Goal: Task Accomplishment & Management: Use online tool/utility

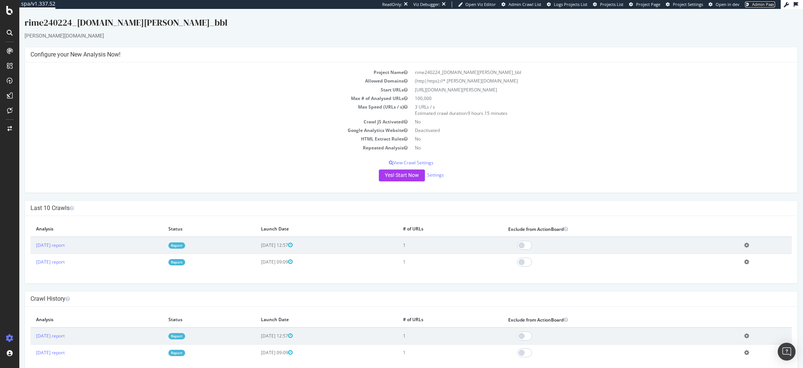
click at [759, 6] on span "Admin Page" at bounding box center [763, 4] width 23 height 6
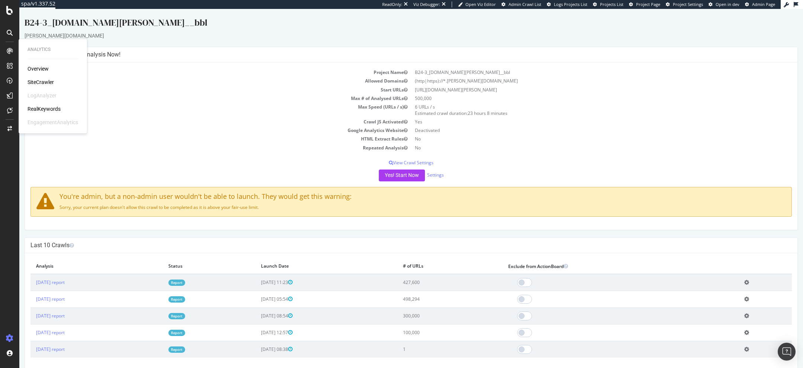
click at [185, 281] on link "Report" at bounding box center [176, 283] width 17 height 6
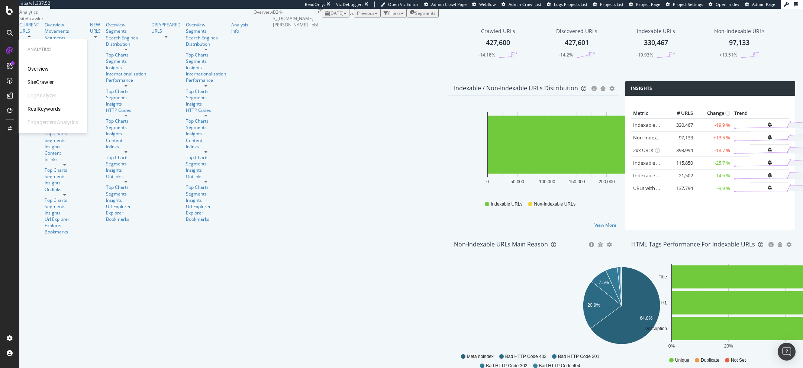
click at [39, 105] on div "Overview SiteCrawler LogAnalyzer RealKeywords EngagementAnalytics" at bounding box center [53, 95] width 51 height 61
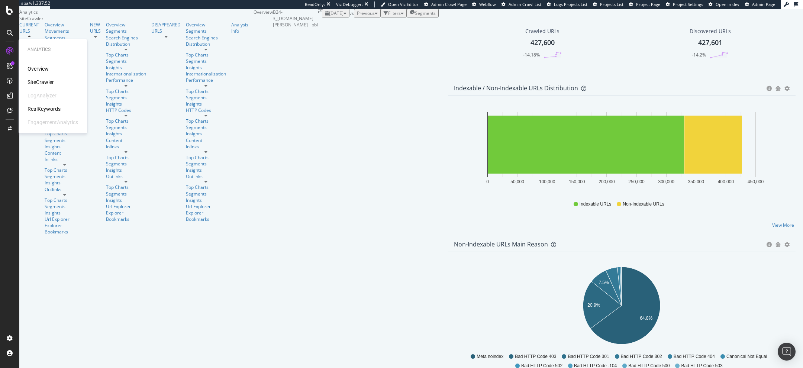
click at [43, 108] on div "RealKeywords" at bounding box center [44, 108] width 33 height 7
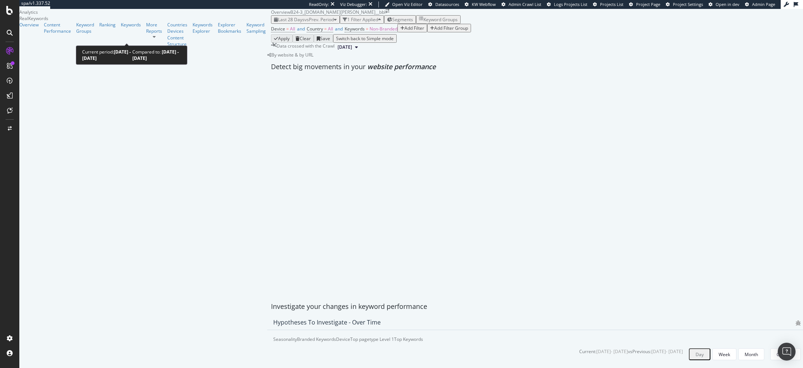
click at [304, 23] on span "vs Prev. Period" at bounding box center [318, 19] width 29 height 6
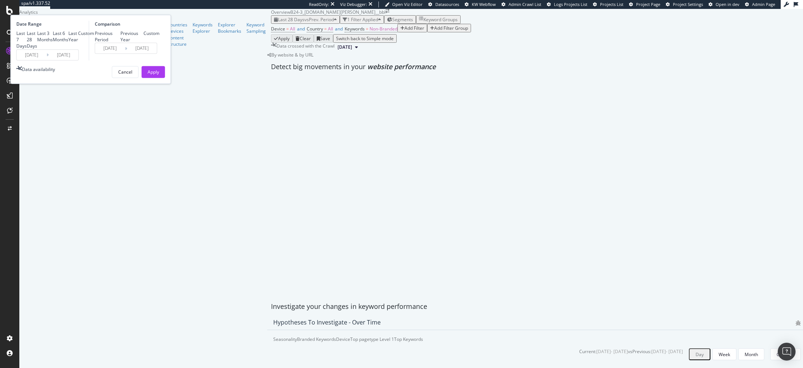
click at [68, 43] on div "Last 6 Months" at bounding box center [61, 36] width 16 height 13
type input "2025/03/15"
type input "2024/09/11"
type input "2025/03/14"
click at [159, 43] on div "Previous Period Previous Year Custom" at bounding box center [127, 36] width 65 height 13
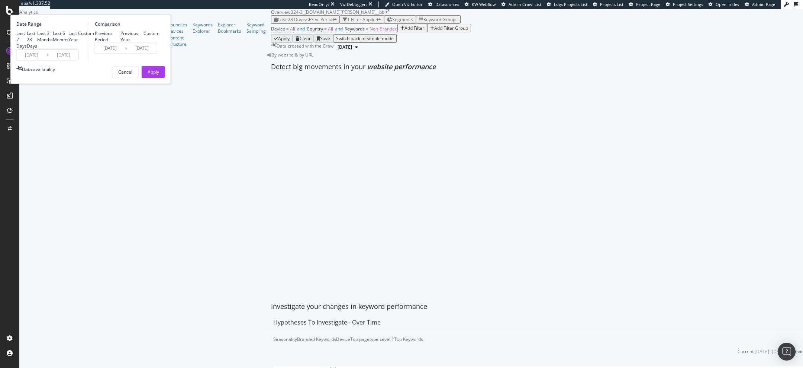
click at [53, 43] on div "Last 3 Months" at bounding box center [45, 36] width 16 height 13
type input "2025/06/15"
type input "2025/03/15"
type input "2025/06/14"
click at [143, 43] on div "Previous Year" at bounding box center [131, 36] width 23 height 13
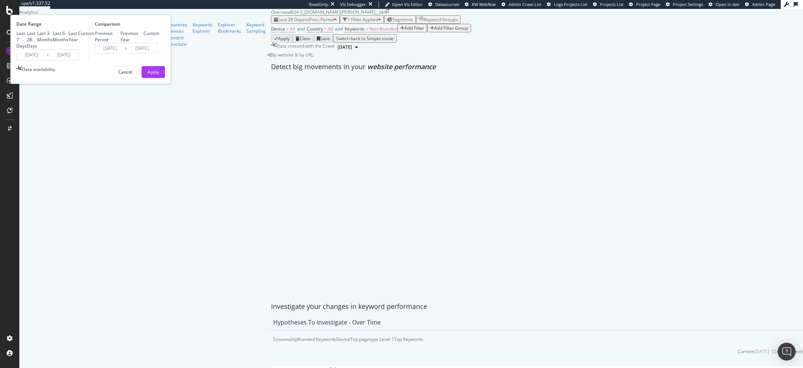
type input "2024/06/16"
type input "2024/09/15"
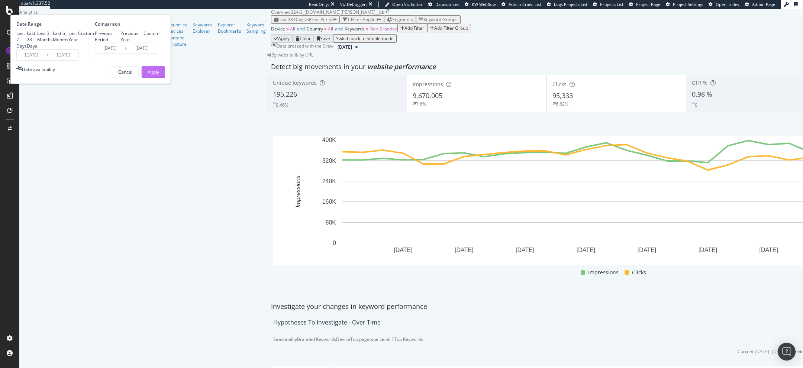
click at [159, 77] on div "Apply" at bounding box center [154, 71] width 12 height 11
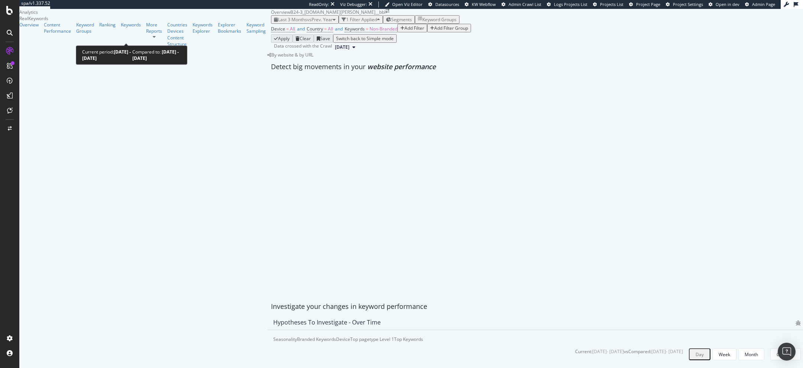
click at [274, 23] on div "Last 3 Months vs Prev. Year" at bounding box center [305, 19] width 62 height 6
click at [342, 34] on div "Device = All and Country = All and Keywords = Non-Branded Add Filter Add Filter…" at bounding box center [537, 29] width 532 height 10
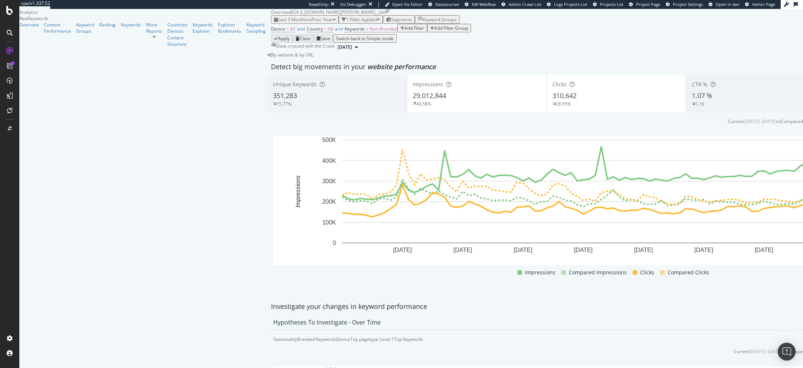
click at [413, 88] on div "Impressions" at bounding box center [477, 84] width 128 height 7
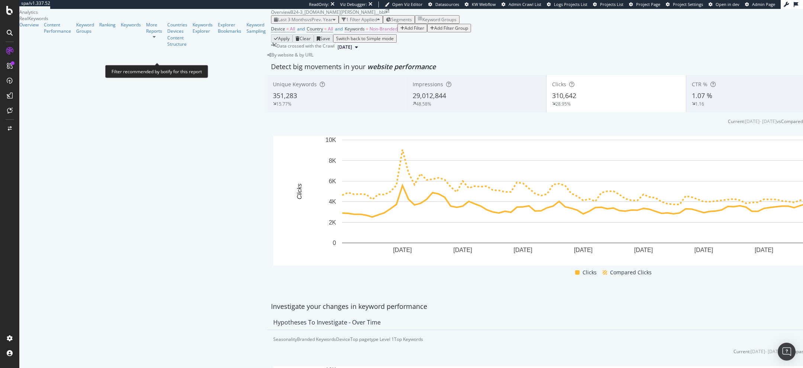
click at [369, 32] on span "Non-Branded" at bounding box center [383, 29] width 28 height 6
click at [197, 64] on span "Non-Branded" at bounding box center [187, 60] width 28 height 6
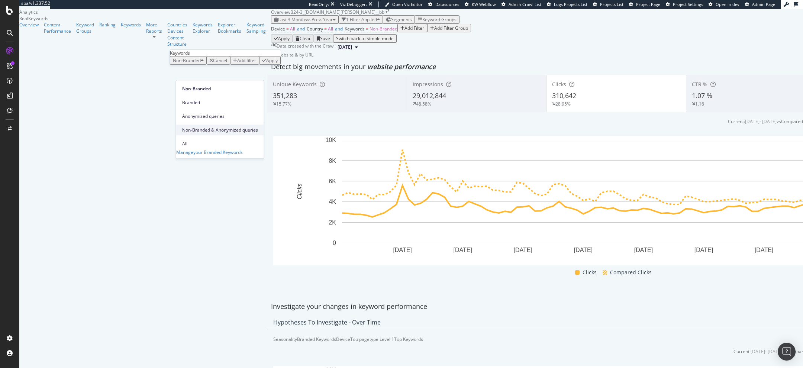
click at [204, 125] on div "Non-Branded & Anonymized queries" at bounding box center [220, 130] width 88 height 11
click at [254, 65] on div "Non-Branded & Anonymized queries Cancel Add filter Apply" at bounding box center [249, 60] width 159 height 9
click at [314, 64] on div "Apply" at bounding box center [320, 60] width 12 height 6
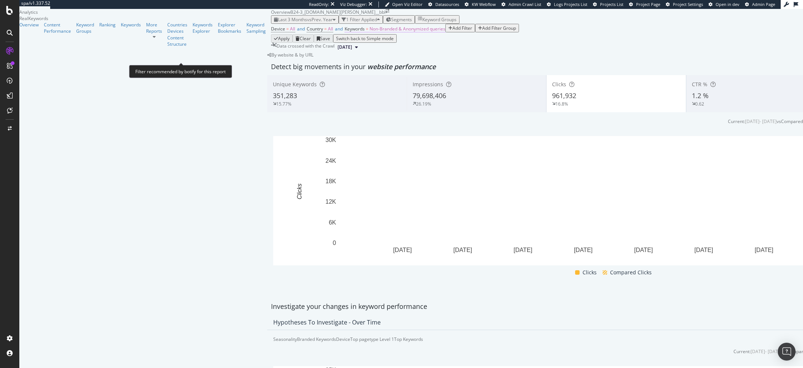
click at [369, 32] on span "Non-Branded & Anonymized queries" at bounding box center [407, 29] width 76 height 6
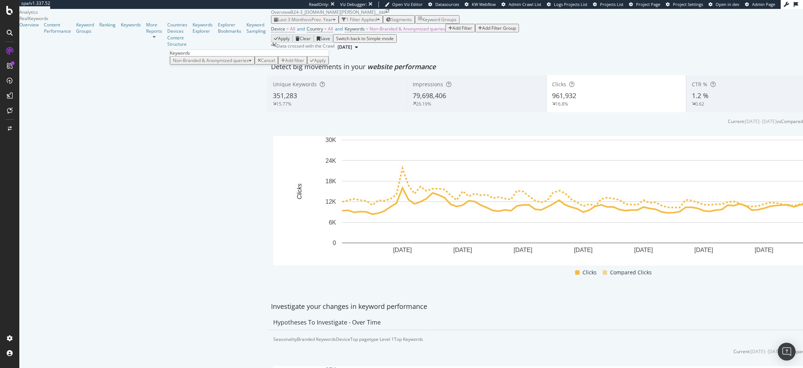
click at [217, 65] on div "Non-Branded & Anonymized queries Cancel Add filter Apply" at bounding box center [249, 60] width 159 height 9
click at [230, 64] on span "Non-Branded & Anonymized queries" at bounding box center [211, 60] width 76 height 6
click at [212, 99] on span "Branded" at bounding box center [221, 102] width 78 height 7
click at [256, 64] on div "Apply" at bounding box center [262, 60] width 12 height 6
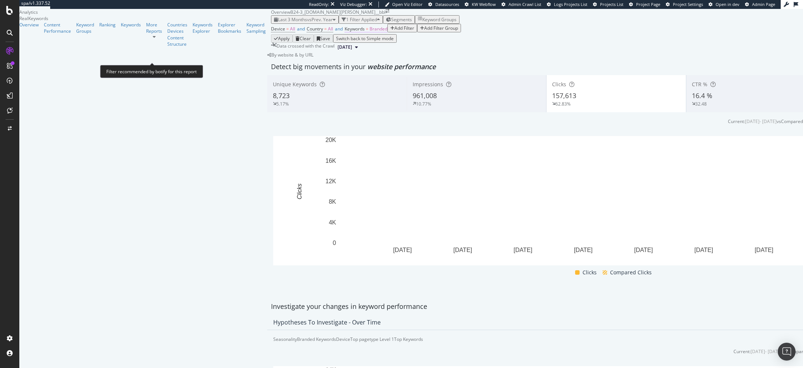
click at [369, 32] on span "Branded" at bounding box center [378, 29] width 18 height 6
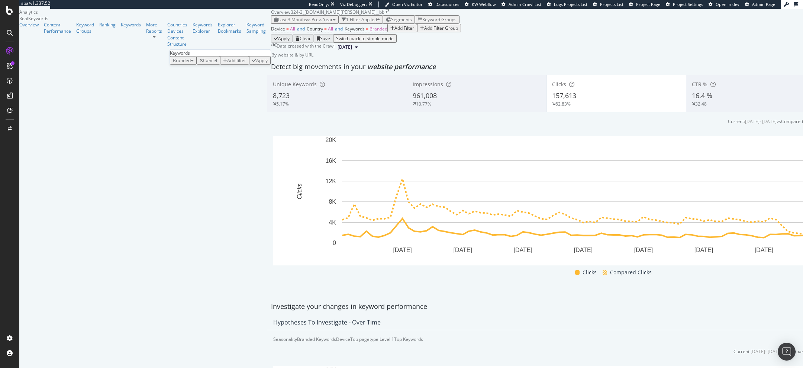
click at [194, 64] on div "Branded" at bounding box center [183, 60] width 21 height 6
click at [188, 138] on div "All" at bounding box center [220, 143] width 88 height 11
click at [253, 64] on div "Apply" at bounding box center [249, 60] width 12 height 6
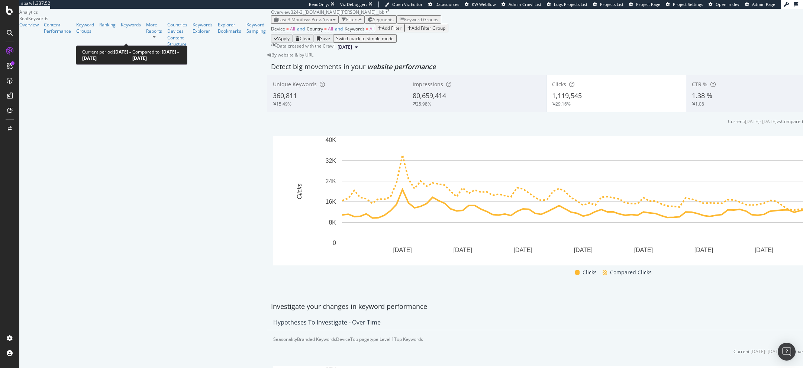
click at [274, 23] on div "Last 3 Months vs Prev. Year" at bounding box center [305, 19] width 62 height 6
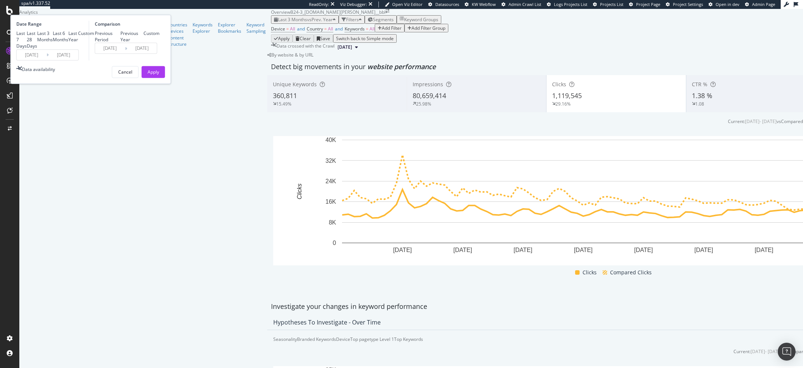
click at [37, 49] on div "Last 28 Days" at bounding box center [32, 39] width 10 height 19
type input "2025/08/18"
type input "2024/08/19"
click at [165, 78] on button "Apply" at bounding box center [153, 72] width 23 height 12
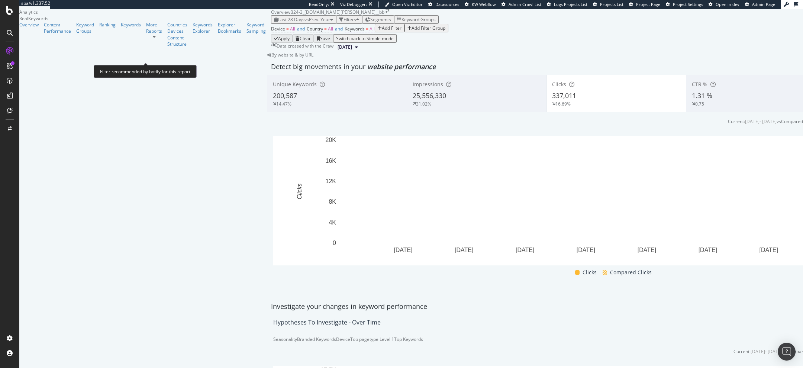
click at [345, 32] on span "Keywords = All" at bounding box center [360, 29] width 30 height 7
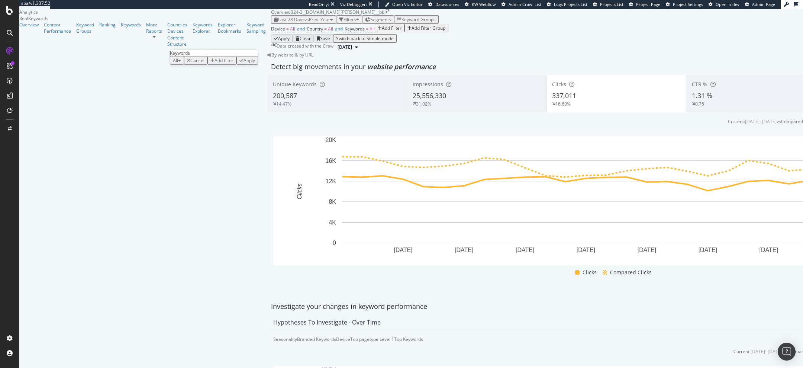
click at [181, 62] on div "button" at bounding box center [179, 60] width 3 height 4
click at [221, 127] on span "Non-Branded & Anonymized queries" at bounding box center [220, 130] width 76 height 7
click at [314, 64] on div "Apply" at bounding box center [320, 60] width 12 height 6
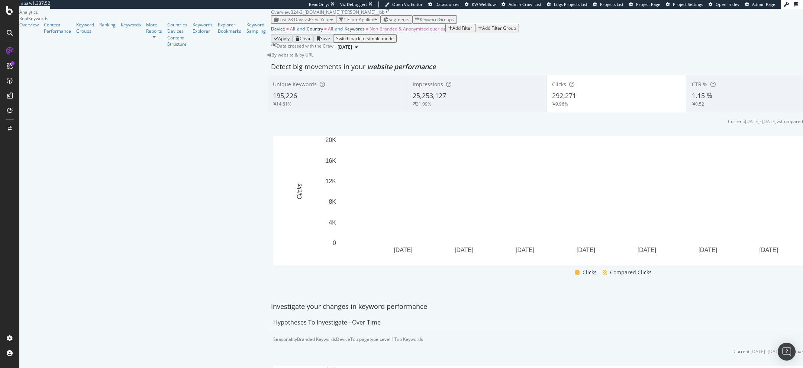
scroll to position [442, 0]
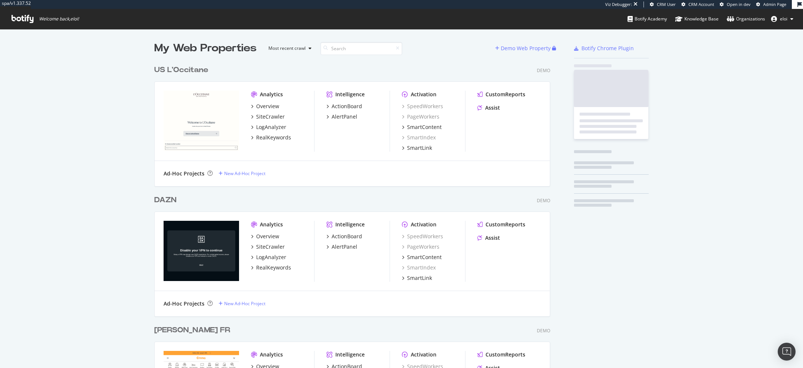
scroll to position [2639, 402]
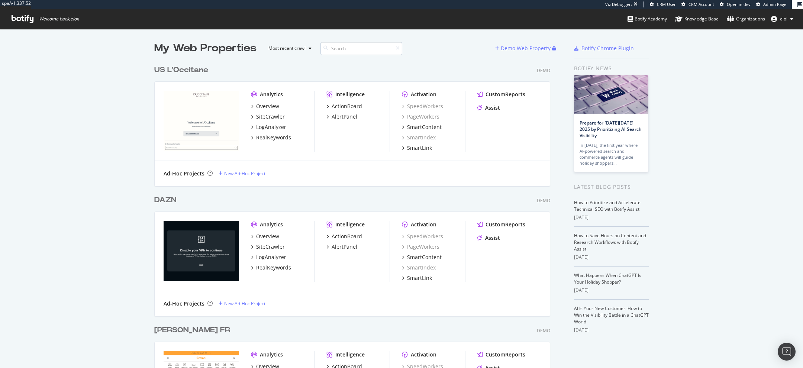
click at [354, 50] on input at bounding box center [361, 48] width 82 height 13
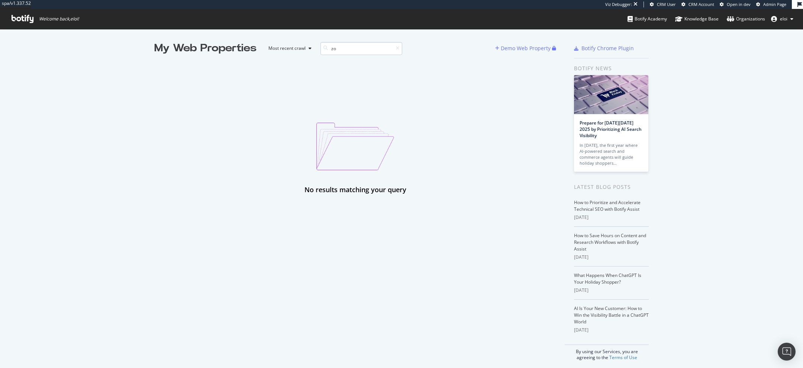
type input "z"
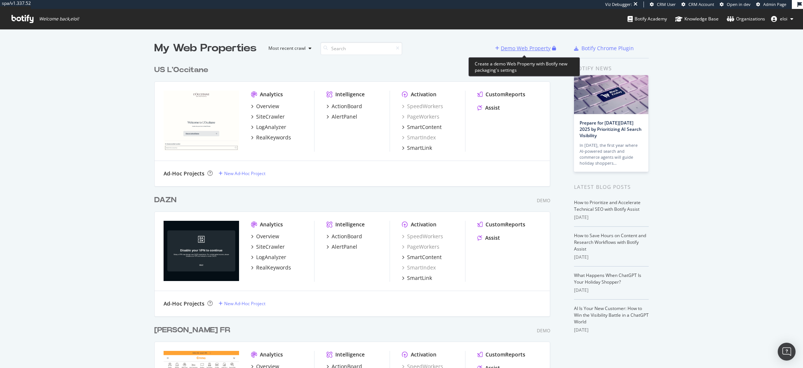
click at [509, 43] on div "Demo Web Property" at bounding box center [523, 48] width 57 height 11
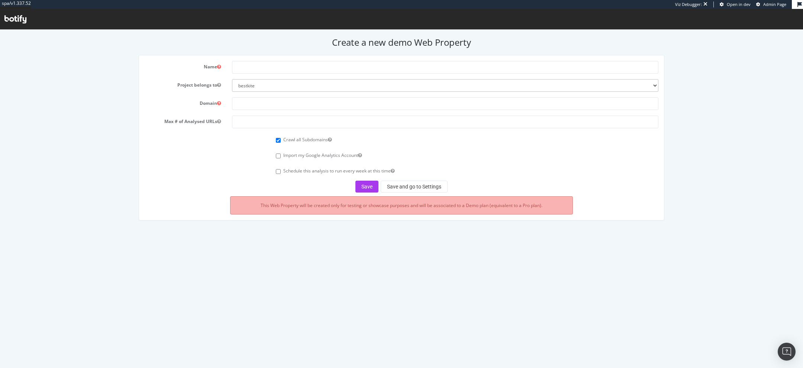
click at [269, 96] on form "Name Project belongs to bestkite eloi-org columbia-sports-wear doctolib-speedwo…" at bounding box center [402, 127] width 514 height 132
click at [283, 89] on select "bestkite eloi-org columbia-sports-wear doctolib-speedworker jacadi pernod-ricard" at bounding box center [445, 85] width 426 height 13
select select "41122"
click at [232, 79] on select "bestkite eloi-org columbia-sports-wear doctolib-speedworker jacadi pernod-ricard" at bounding box center [445, 85] width 426 height 13
click at [295, 72] on input "text" at bounding box center [445, 67] width 426 height 13
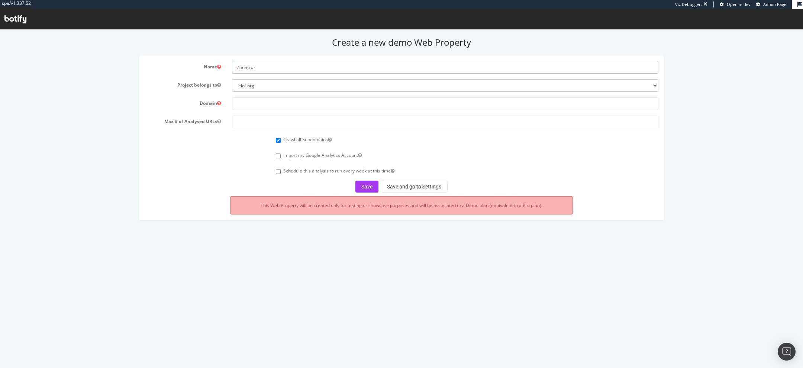
type input "Zoomcar"
click at [252, 103] on input "text" at bounding box center [445, 103] width 426 height 13
paste input "https://zoomcar.fr/"
type input "https://zoomcar.fr/"
click at [269, 118] on input "number" at bounding box center [445, 122] width 426 height 13
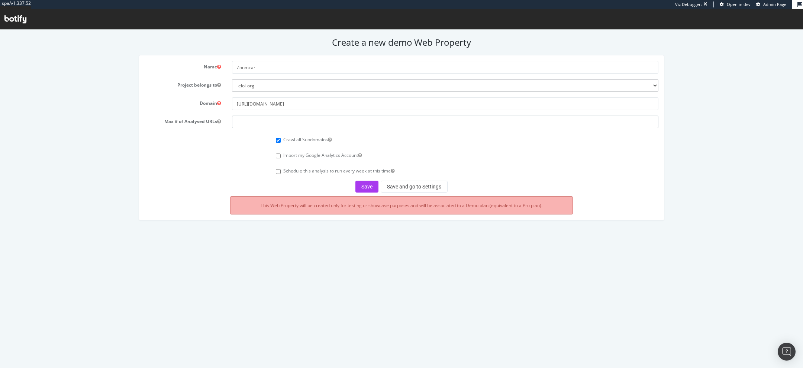
type input "1"
type input "2"
type input "50000"
click at [406, 181] on button "Save and go to Settings" at bounding box center [414, 187] width 67 height 12
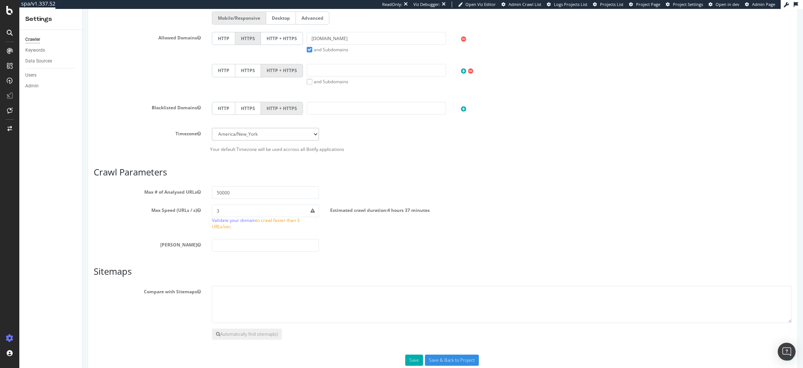
scroll to position [281, 0]
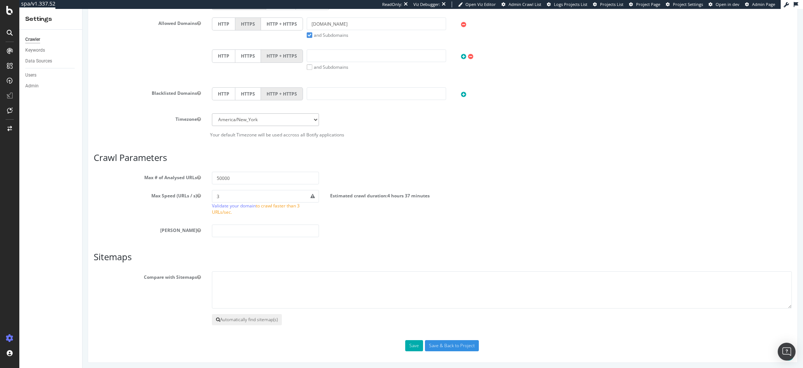
click at [239, 317] on button "Automatically find sitemap(s)" at bounding box center [247, 319] width 70 height 11
click at [258, 320] on button "Automatically find sitemap(s)" at bounding box center [247, 319] width 70 height 11
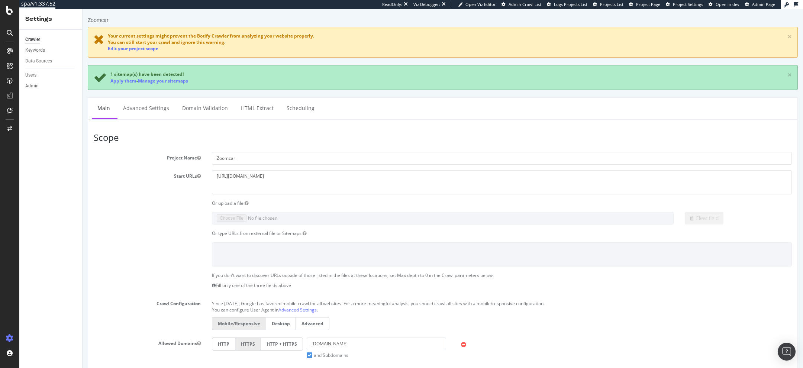
click at [116, 75] on span "1 sitemap(s) have been detected!" at bounding box center [146, 74] width 73 height 6
click at [116, 77] on span "1 sitemap(s) have been detected!" at bounding box center [146, 74] width 73 height 6
click at [116, 81] on link "Apply them" at bounding box center [123, 81] width 26 height 6
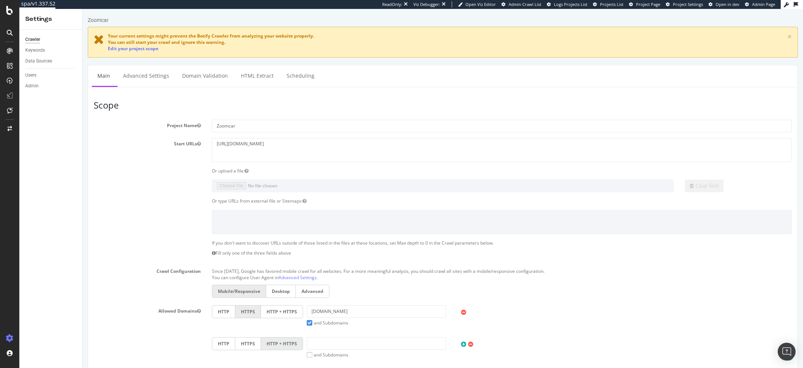
scroll to position [288, 0]
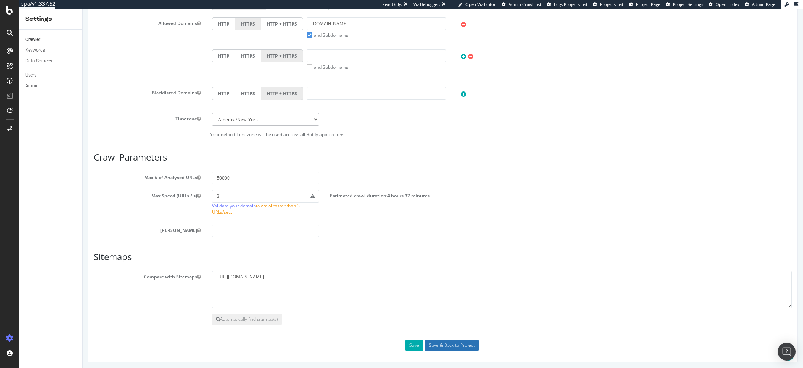
click at [455, 341] on input "Save & Back to Project" at bounding box center [452, 345] width 54 height 11
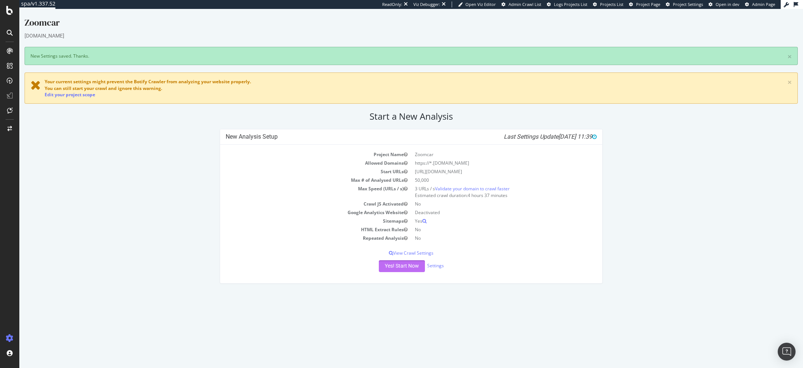
click at [394, 269] on button "Yes! Start Now" at bounding box center [402, 266] width 46 height 12
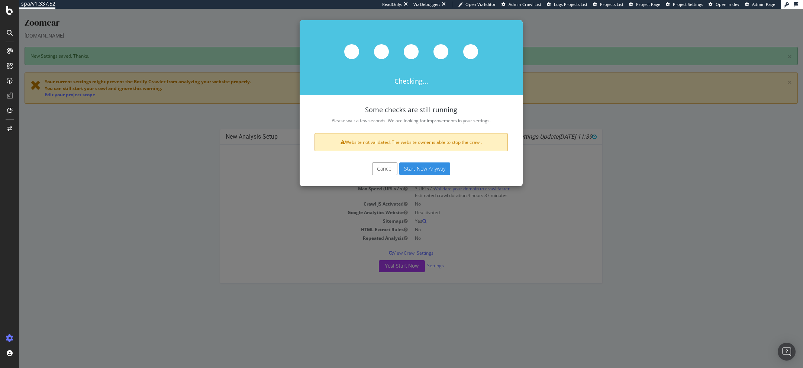
click at [436, 170] on button "Start Now Anyway" at bounding box center [424, 168] width 51 height 13
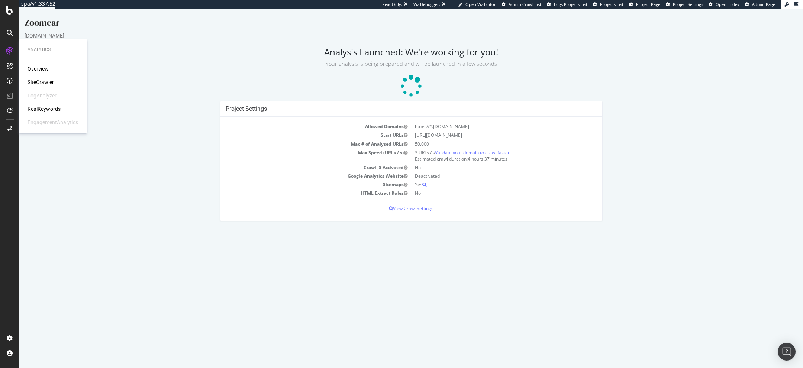
click at [169, 28] on div "Zoomcar" at bounding box center [411, 24] width 773 height 16
click at [712, 110] on div "Project Settings Allowed Domains https://*.zoomcar.fr Start URLs https://zoomca…" at bounding box center [411, 164] width 781 height 127
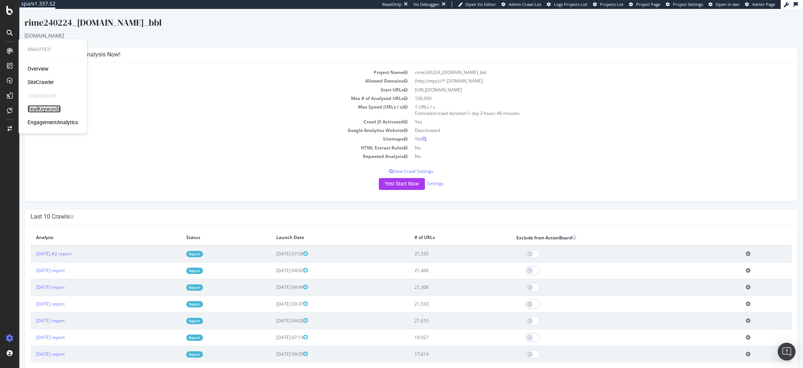
click at [45, 107] on div "RealKeywords" at bounding box center [44, 108] width 33 height 7
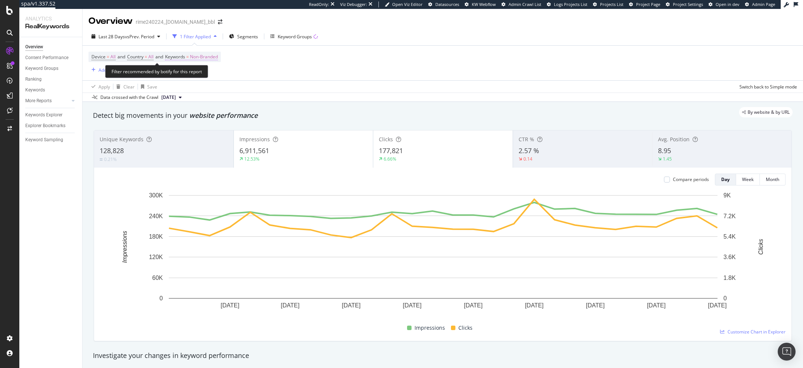
click at [197, 57] on span "Non-Branded" at bounding box center [204, 57] width 28 height 10
click at [194, 70] on div "Non-Branded" at bounding box center [196, 74] width 40 height 11
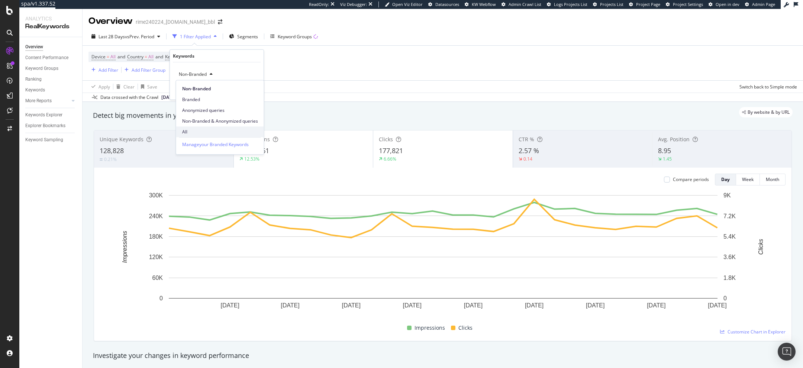
click at [192, 135] on span "All" at bounding box center [220, 132] width 76 height 7
click at [249, 90] on div "Apply" at bounding box center [252, 90] width 12 height 6
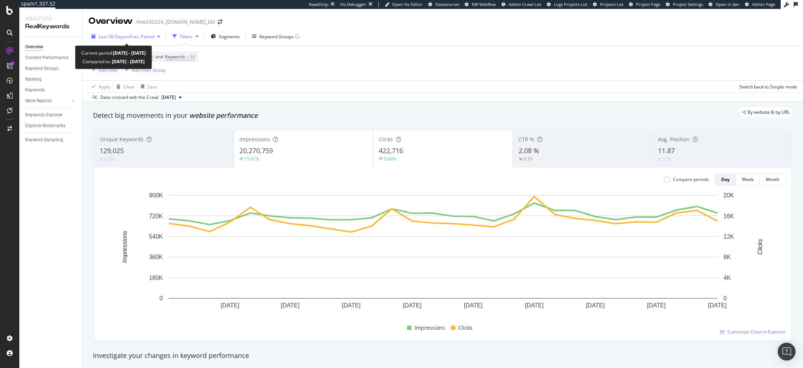
click at [139, 36] on span "vs Prev. Period" at bounding box center [139, 36] width 29 height 6
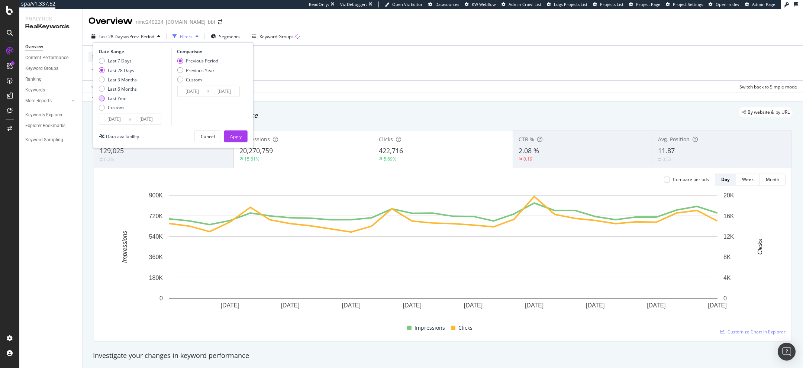
click at [120, 96] on div "Last Year" at bounding box center [117, 98] width 19 height 6
type input "2024/04/23"
click at [241, 135] on div "Apply" at bounding box center [236, 136] width 12 height 6
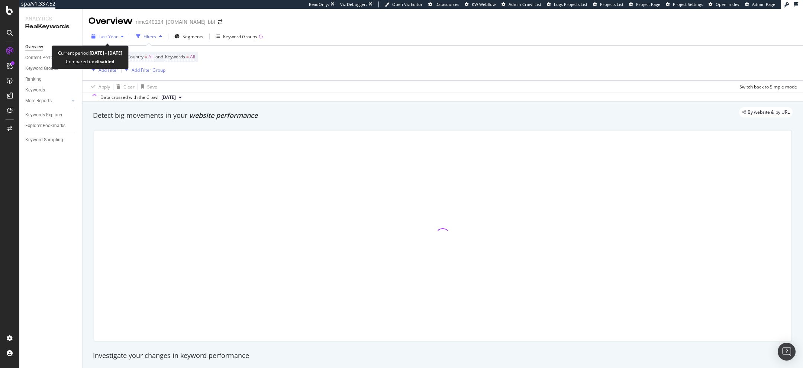
click at [103, 39] on span "Last Year" at bounding box center [108, 36] width 19 height 6
click at [381, 74] on div "Device = All and Country = All and Keywords = All Add Filter Add Filter Group" at bounding box center [442, 63] width 708 height 35
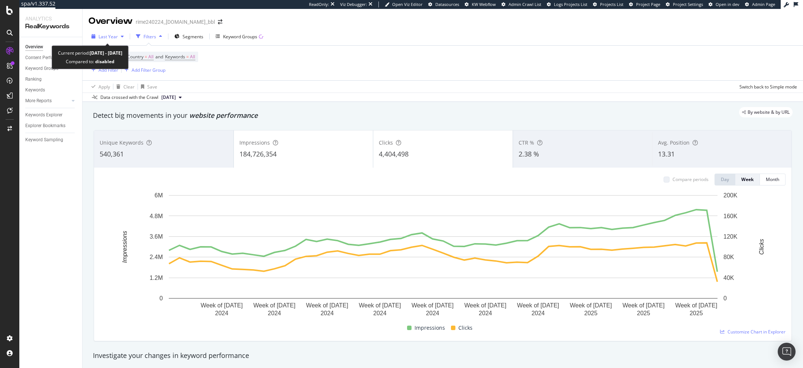
click at [118, 37] on div "button" at bounding box center [122, 36] width 9 height 4
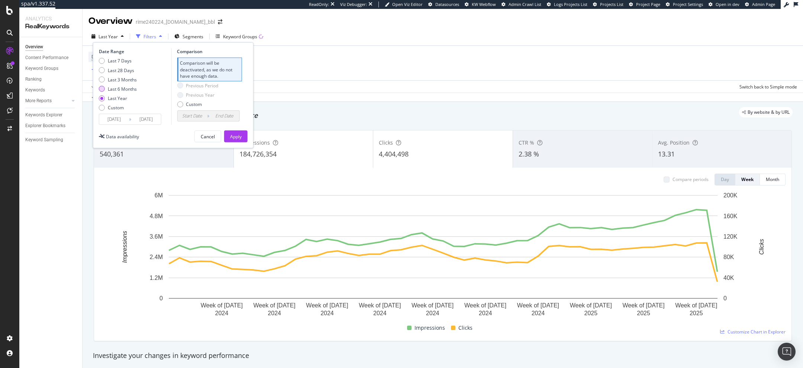
click at [114, 89] on div "Last 6 Months" at bounding box center [122, 89] width 29 height 6
type input "2024/10/23"
type input "2024/04/24"
type input "2024/10/22"
click at [122, 80] on div "Last 3 Months" at bounding box center [122, 79] width 29 height 6
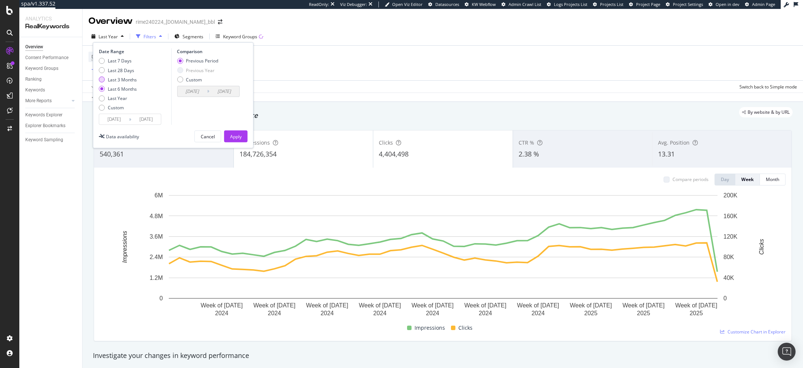
type input "2025/01/23"
type input "2024/10/24"
type input "2025/01/22"
click at [184, 68] on div "Previous Year" at bounding box center [197, 70] width 41 height 6
type input "2024/01/25"
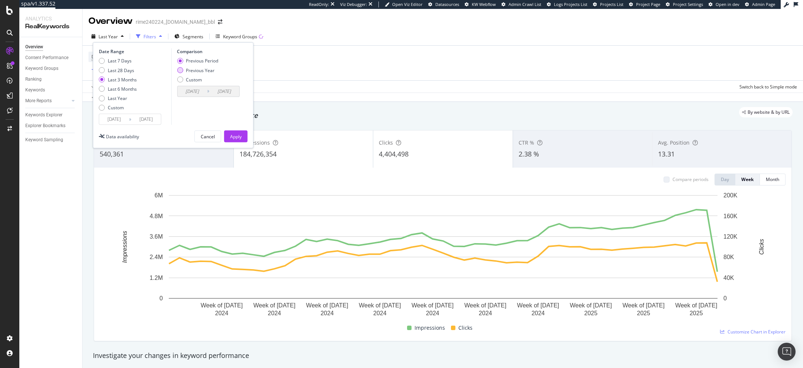
type input "2024/04/23"
click at [235, 132] on div "Apply" at bounding box center [236, 136] width 12 height 11
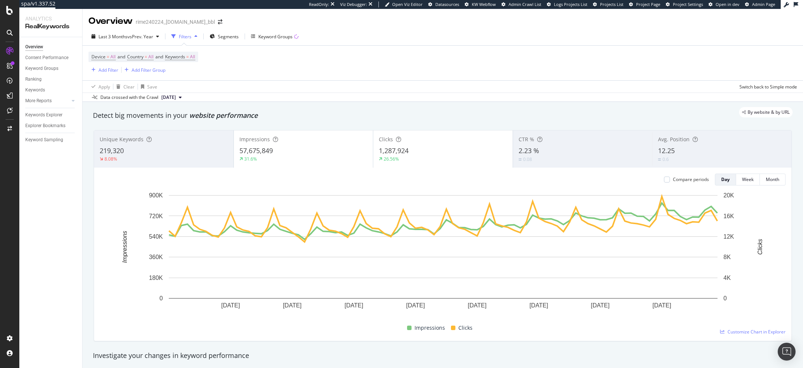
click at [338, 158] on div "31.6%" at bounding box center [303, 159] width 128 height 7
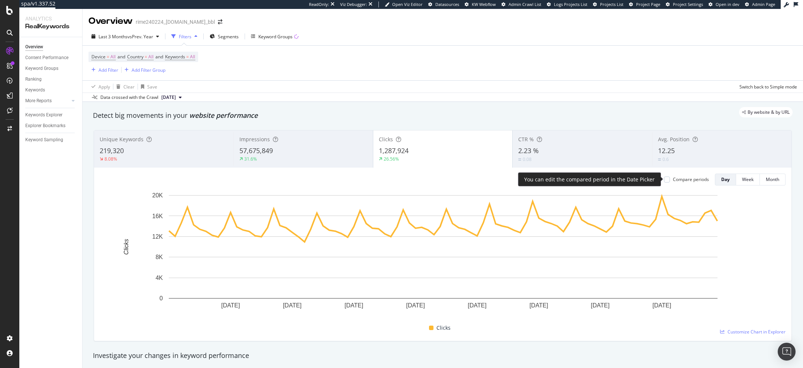
click at [662, 184] on div "Compare periods Day Week Month" at bounding box center [722, 180] width 128 height 12
click at [666, 180] on div at bounding box center [667, 180] width 6 height 6
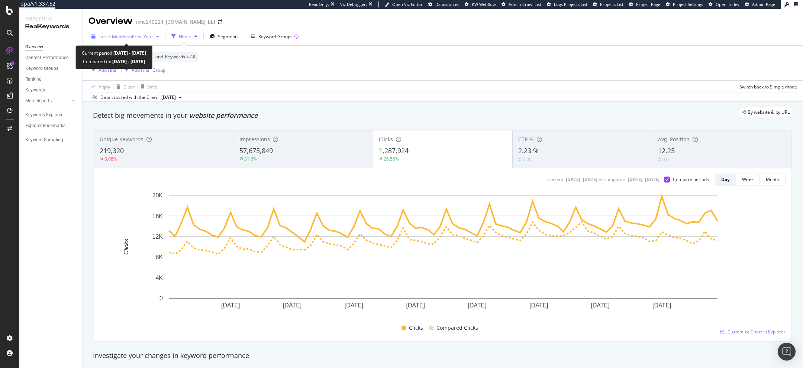
click at [119, 42] on div "Last 3 Months vs Prev. Year" at bounding box center [125, 36] width 74 height 11
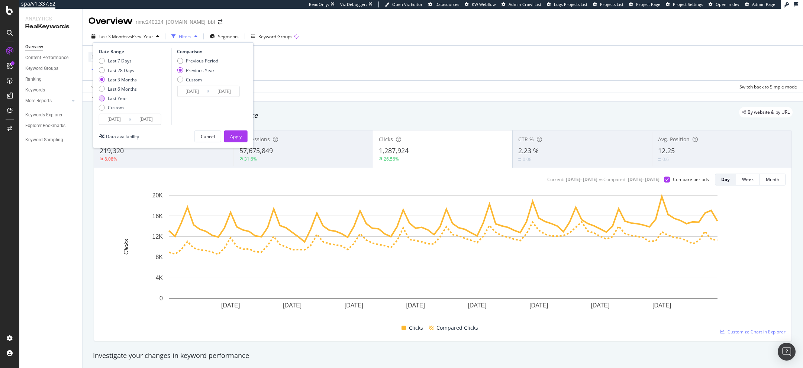
click at [119, 98] on div "Last Year" at bounding box center [117, 98] width 19 height 6
type input "2024/04/23"
click at [235, 134] on div "Apply" at bounding box center [236, 136] width 12 height 6
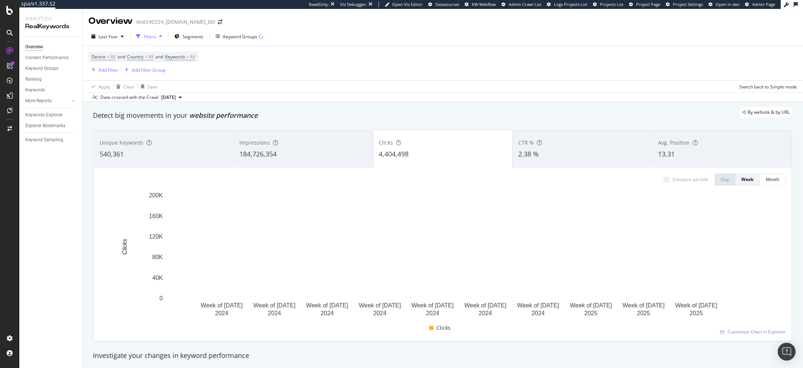
click at [430, 58] on div "Device = All and Country = All and Keywords = All Add Filter Add Filter Group" at bounding box center [442, 63] width 708 height 35
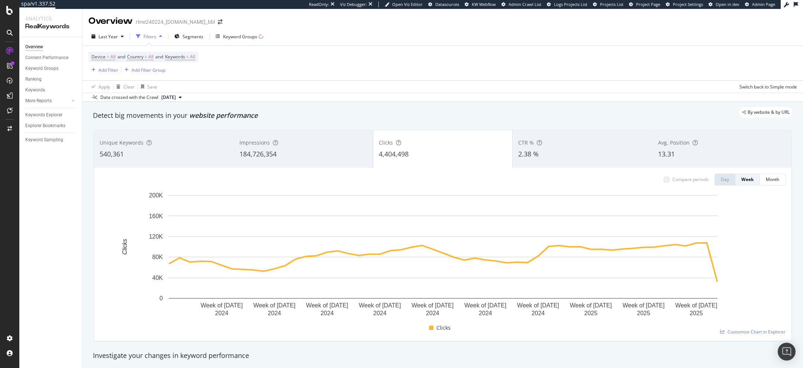
click at [531, 68] on div "Device = All and Country = All and Keywords = All Add Filter Add Filter Group" at bounding box center [442, 63] width 708 height 35
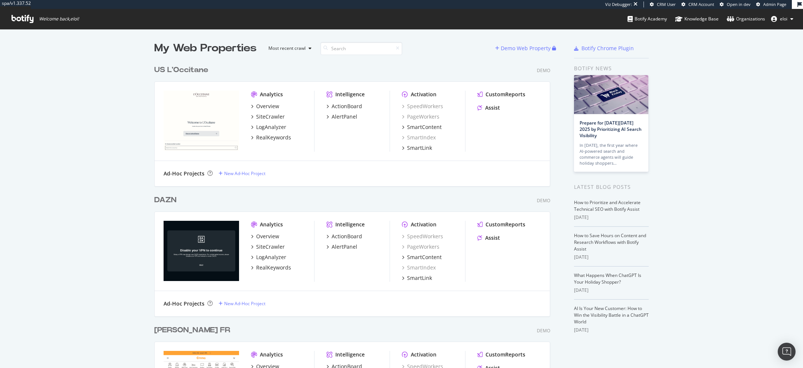
scroll to position [2650, 402]
click at [527, 51] on div "Demo Web Property" at bounding box center [526, 48] width 50 height 7
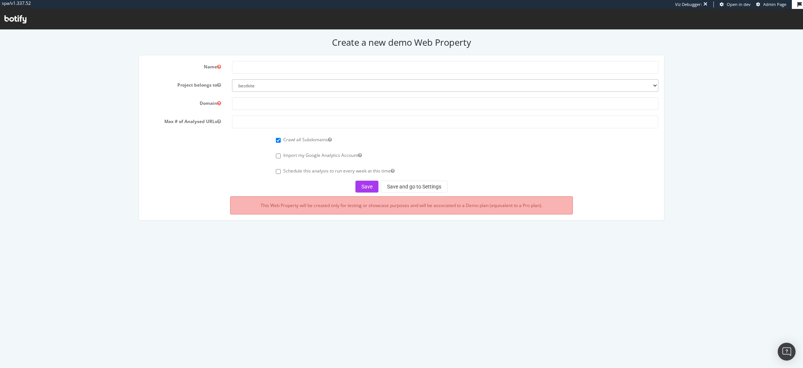
click at [356, 86] on select "bestkite eloi-org columbia-sports-wear doctolib-speedworker jacadi pernod-ricard" at bounding box center [445, 85] width 426 height 13
select select "41122"
click at [232, 79] on select "bestkite eloi-org columbia-sports-wear doctolib-speedworker jacadi pernod-ricard" at bounding box center [445, 85] width 426 height 13
click at [255, 96] on form "Name Project belongs to bestkite eloi-org columbia-sports-wear doctolib-speedwo…" at bounding box center [402, 127] width 514 height 132
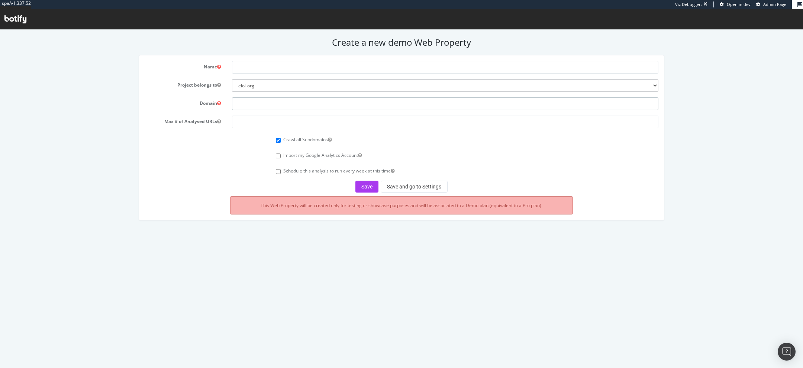
click at [249, 101] on input "text" at bounding box center [445, 103] width 426 height 13
paste input "[URL][DOMAIN_NAME]"
type input "[URL][DOMAIN_NAME]"
click at [294, 63] on input "text" at bounding box center [445, 67] width 426 height 13
type input "Havea - Bears with benefits"
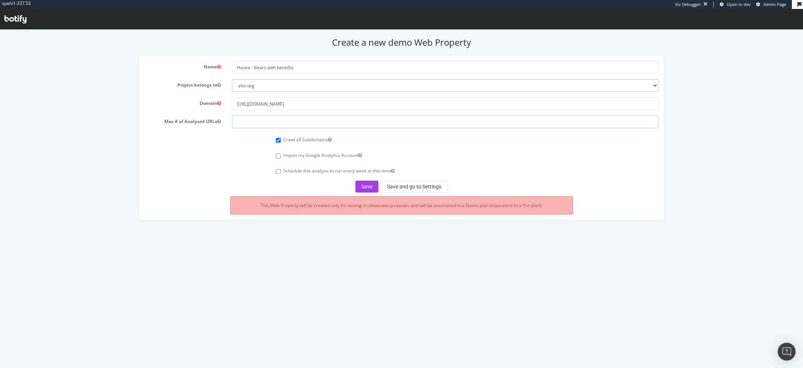
click at [248, 126] on input "number" at bounding box center [445, 122] width 426 height 13
type input "50000"
click at [435, 187] on button "Save and go to Settings" at bounding box center [414, 187] width 67 height 12
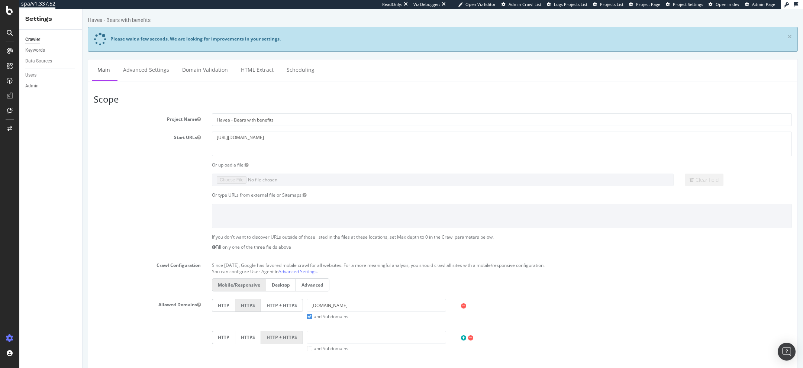
scroll to position [281, 0]
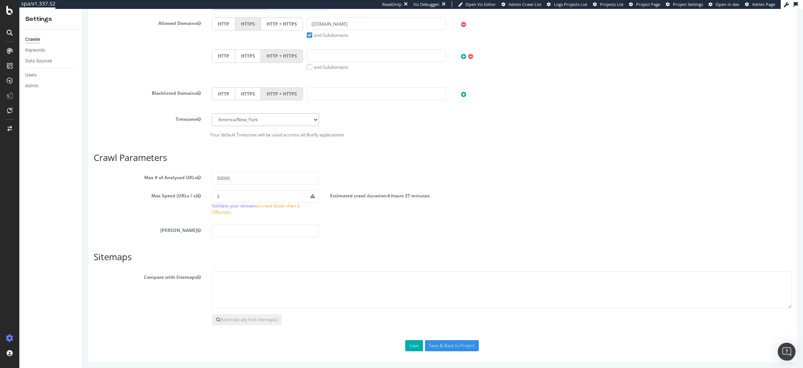
click at [232, 307] on section "Compare with Sitemaps Automatically find sitemap(s)" at bounding box center [443, 298] width 698 height 54
click at [223, 322] on button "Automatically find sitemap(s)" at bounding box center [247, 319] width 70 height 11
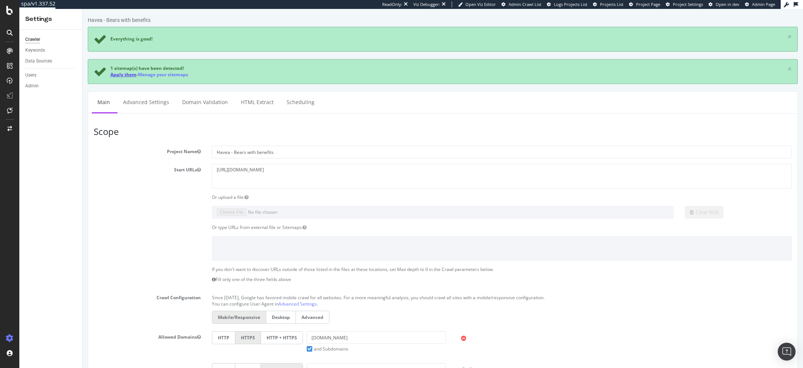
click at [120, 75] on link "Apply them" at bounding box center [123, 74] width 26 height 6
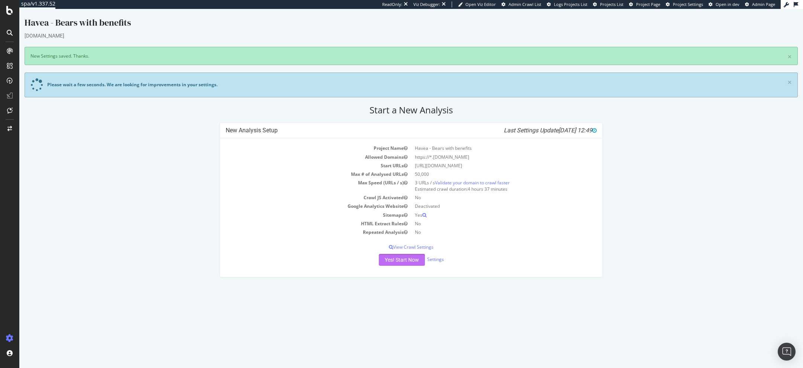
click at [391, 258] on button "Yes! Start Now" at bounding box center [402, 260] width 46 height 12
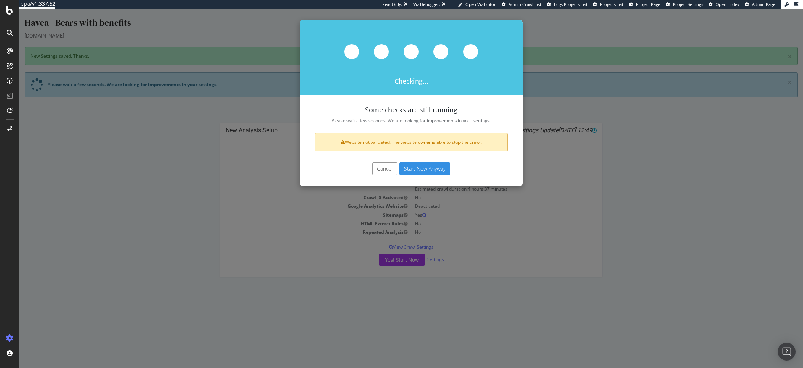
click at [424, 168] on button "Start Now Anyway" at bounding box center [424, 168] width 51 height 13
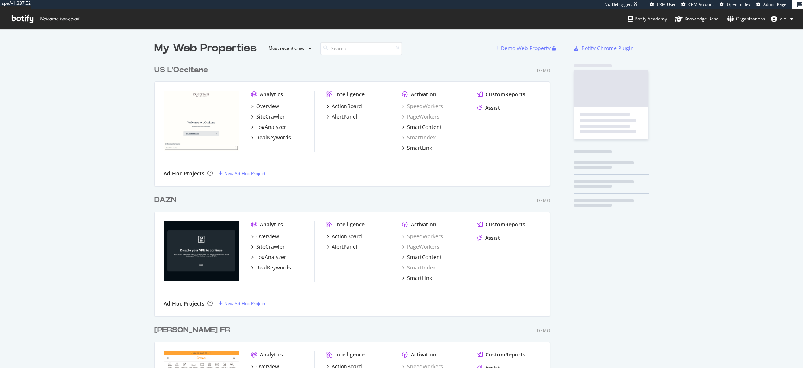
scroll to position [2661, 402]
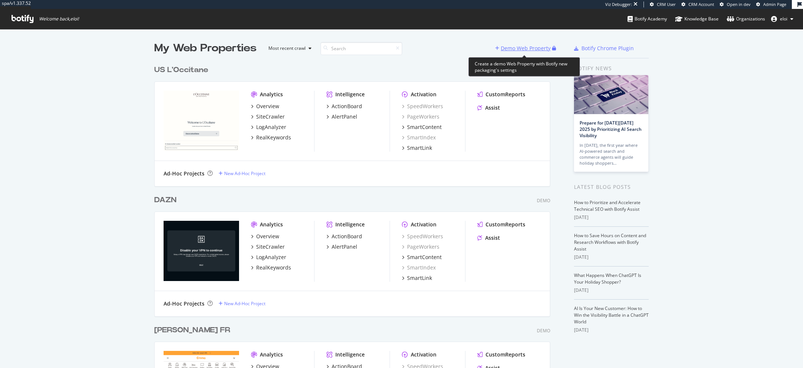
click at [538, 48] on div "Demo Web Property" at bounding box center [526, 48] width 50 height 7
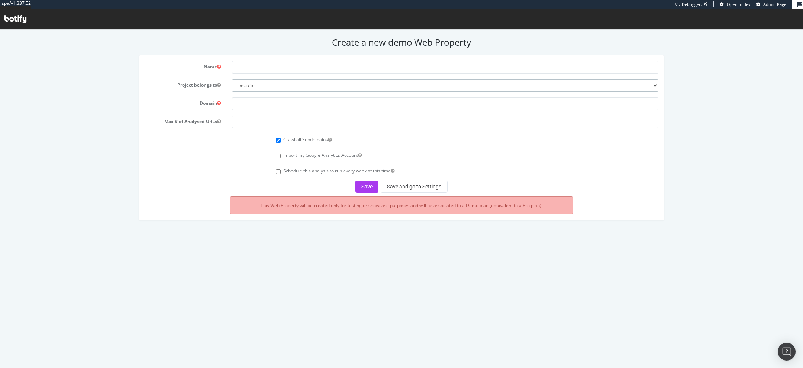
click at [258, 91] on select "bestkite eloi-org columbia-sports-wear doctolib-speedworker jacadi pernod-ricard" at bounding box center [445, 85] width 426 height 13
select select "41122"
click at [232, 79] on select "bestkite eloi-org columbia-sports-wear doctolib-speedworker jacadi pernod-ricard" at bounding box center [445, 85] width 426 height 13
click at [290, 68] on input "text" at bounding box center [445, 67] width 426 height 13
type input "Havea - Biocyte"
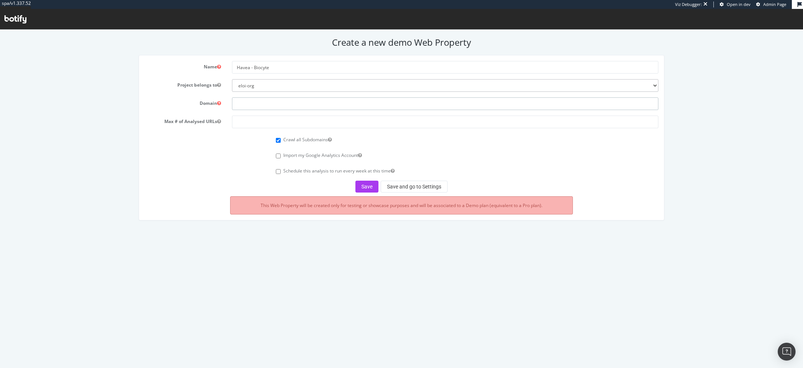
click at [262, 101] on input "text" at bounding box center [445, 103] width 426 height 13
paste input "https://www.biocyte.com/"
type input "https://www.biocyte.com/"
click at [265, 122] on input "number" at bounding box center [445, 122] width 426 height 13
type input "50000"
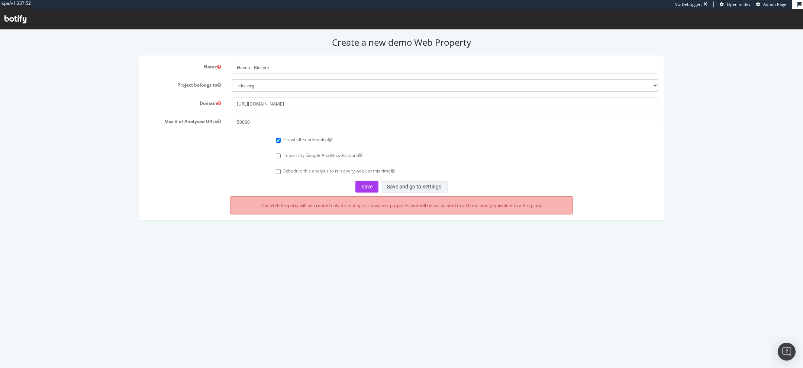
click at [406, 189] on button "Save and go to Settings" at bounding box center [414, 187] width 67 height 12
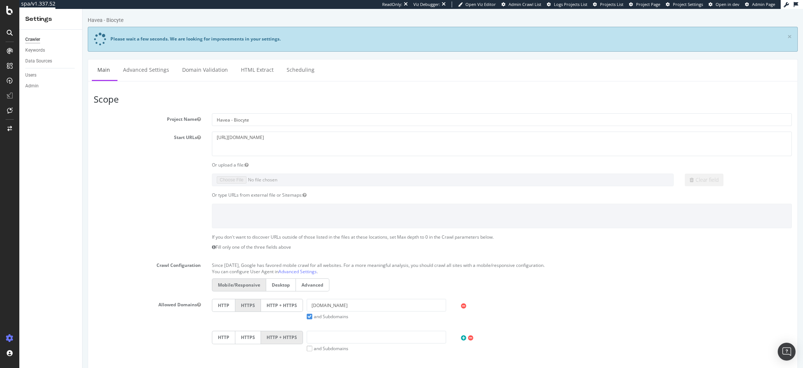
scroll to position [281, 0]
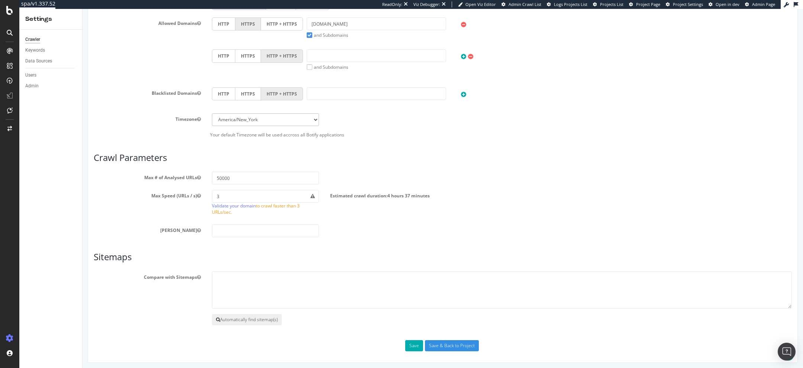
click at [235, 319] on button "Automatically find sitemap(s)" at bounding box center [247, 319] width 70 height 11
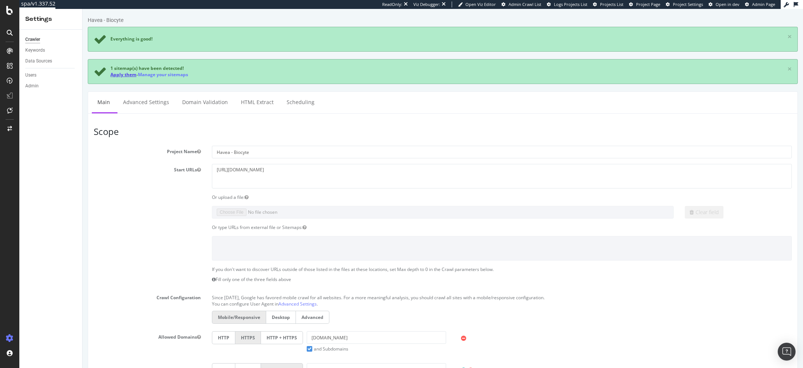
click at [110, 73] on link "Apply them" at bounding box center [123, 74] width 26 height 6
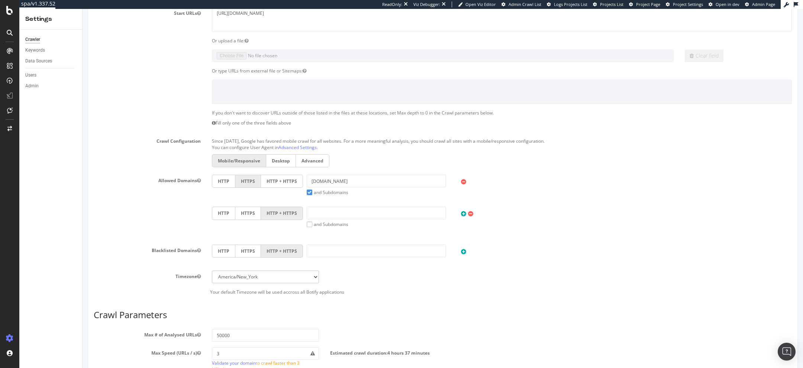
scroll to position [249, 0]
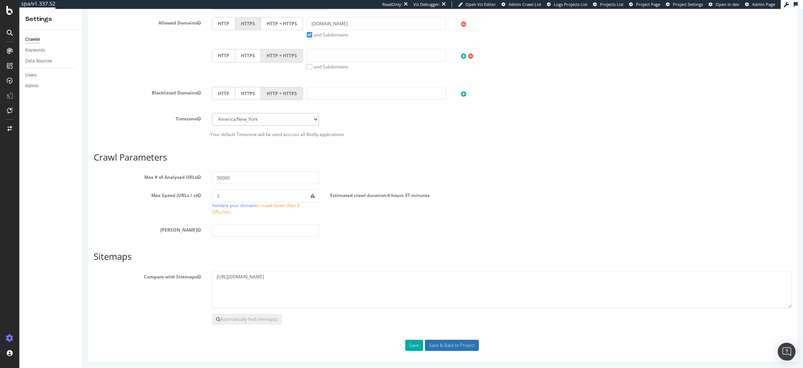
click at [444, 342] on input "Save & Back to Project" at bounding box center [452, 345] width 54 height 11
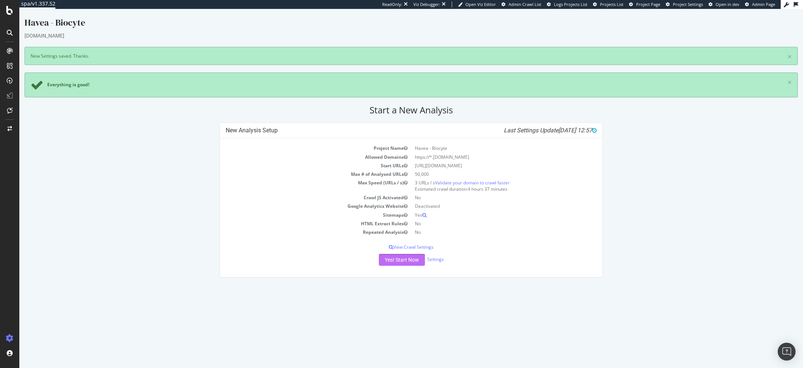
click at [397, 261] on button "Yes! Start Now" at bounding box center [402, 260] width 46 height 12
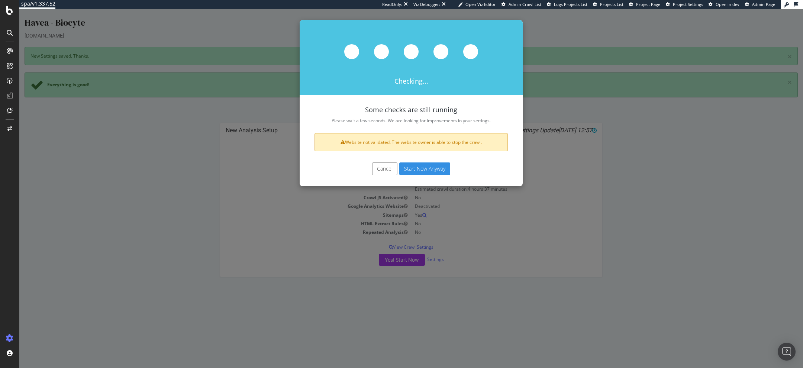
click at [438, 169] on button "Start Now Anyway" at bounding box center [424, 168] width 51 height 13
